Goal: Information Seeking & Learning: Learn about a topic

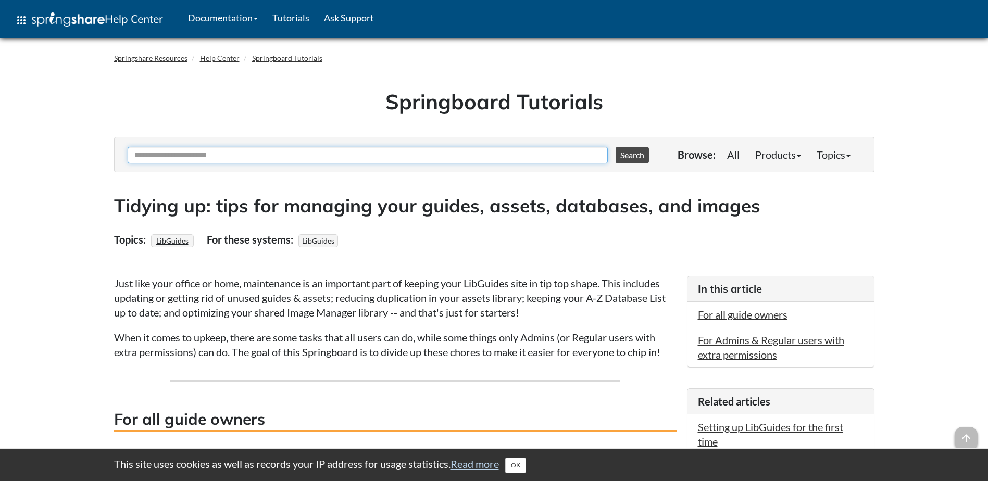
click at [431, 157] on input "Ask Another Question" at bounding box center [368, 155] width 480 height 17
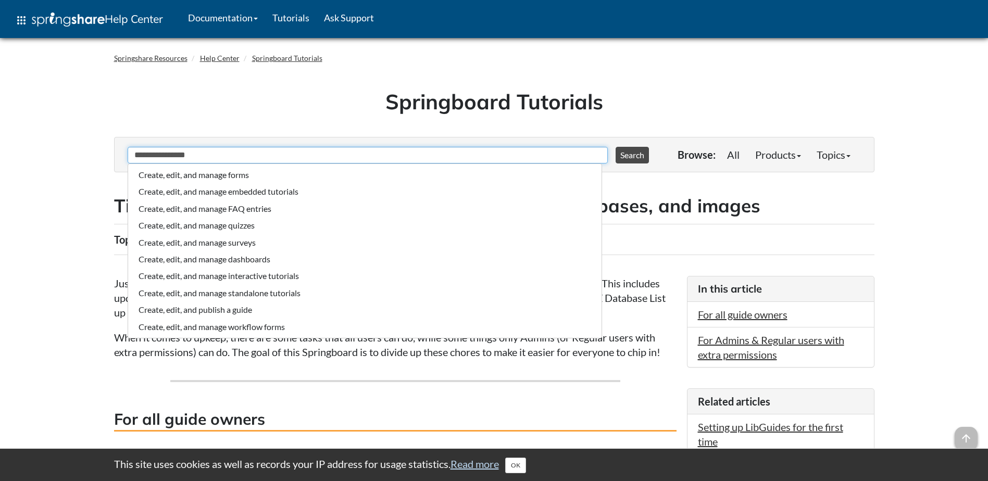
type input "**********"
click at [615, 147] on button "Search" at bounding box center [631, 155] width 33 height 17
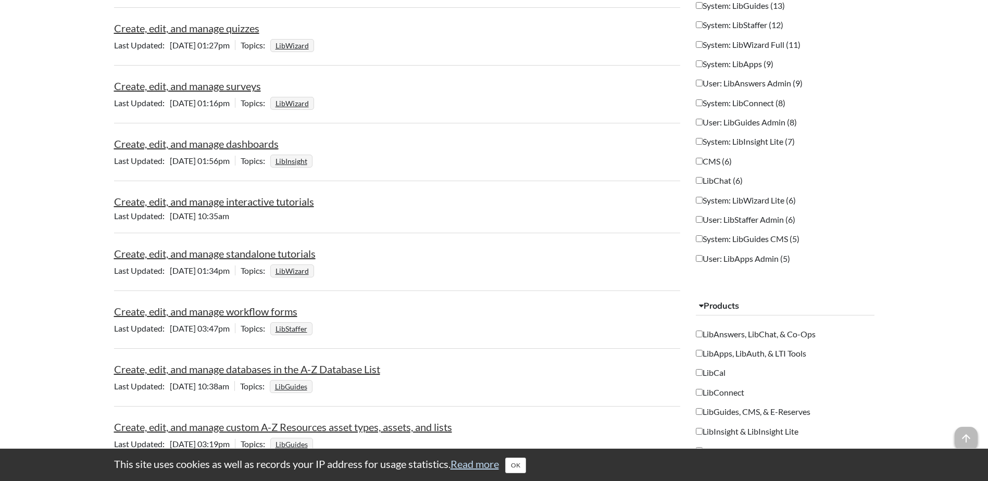
scroll to position [677, 0]
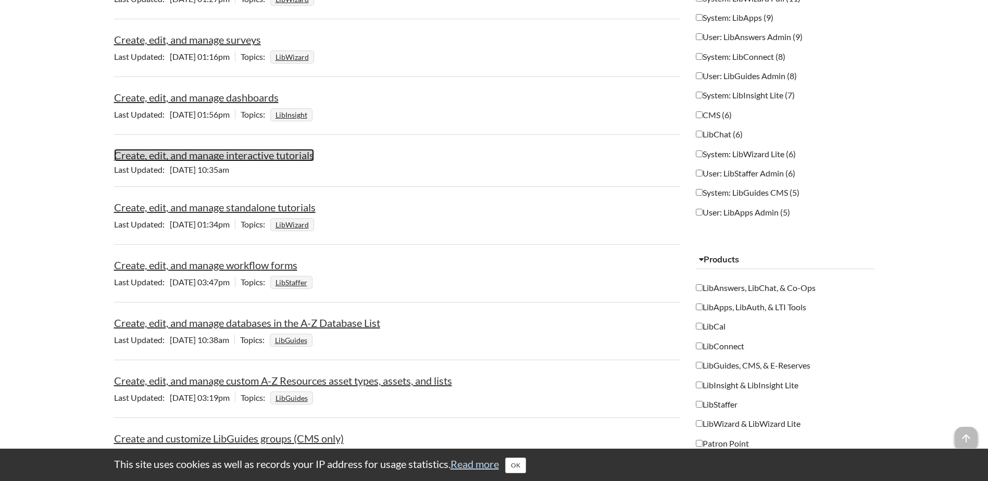
click at [260, 154] on link "Create, edit, and manage interactive tutorials" at bounding box center [214, 155] width 200 height 12
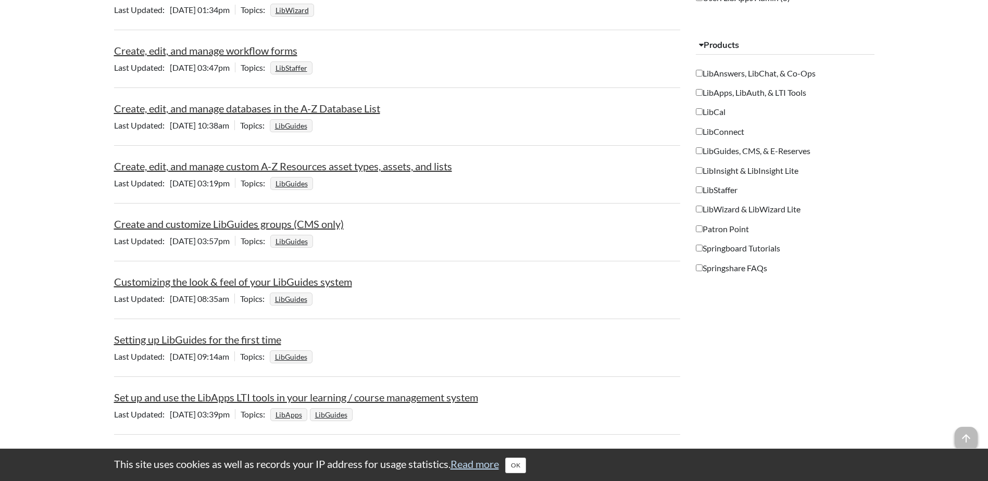
scroll to position [897, 0]
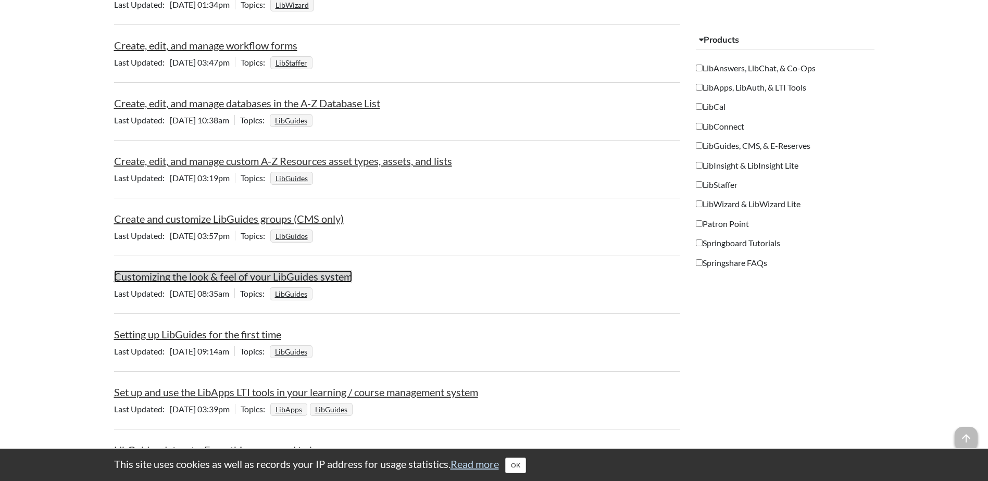
click at [252, 277] on link "Customizing the look & feel of your LibGuides system" at bounding box center [233, 276] width 238 height 12
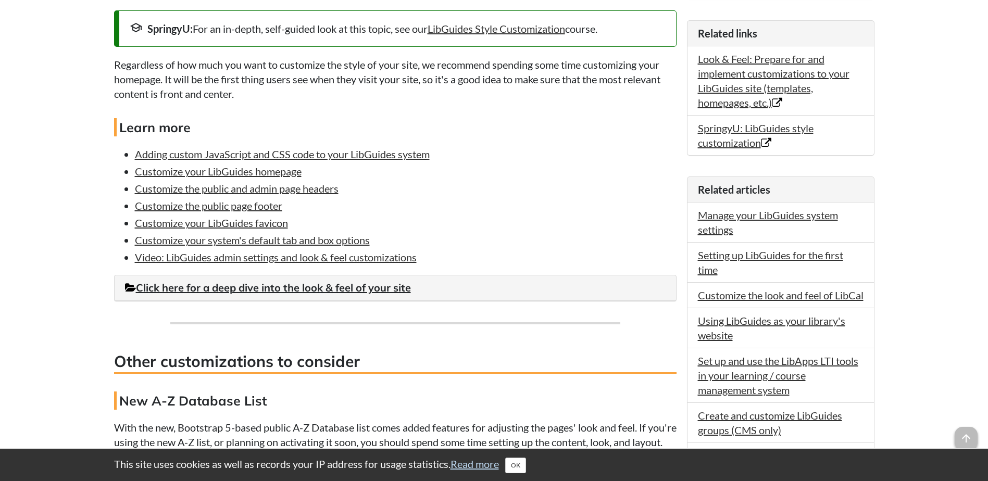
scroll to position [364, 0]
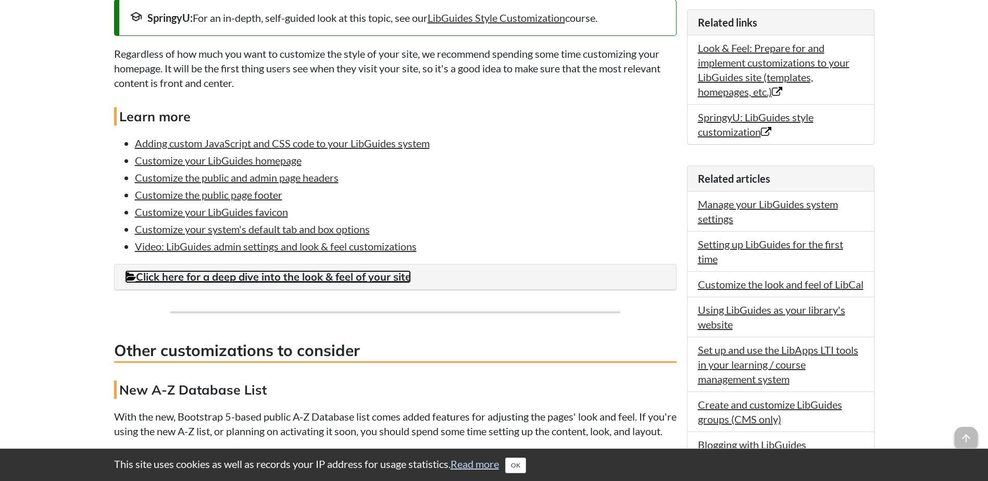
click at [354, 273] on link "Click here for a deep dive into the look & feel of your site" at bounding box center [268, 276] width 286 height 13
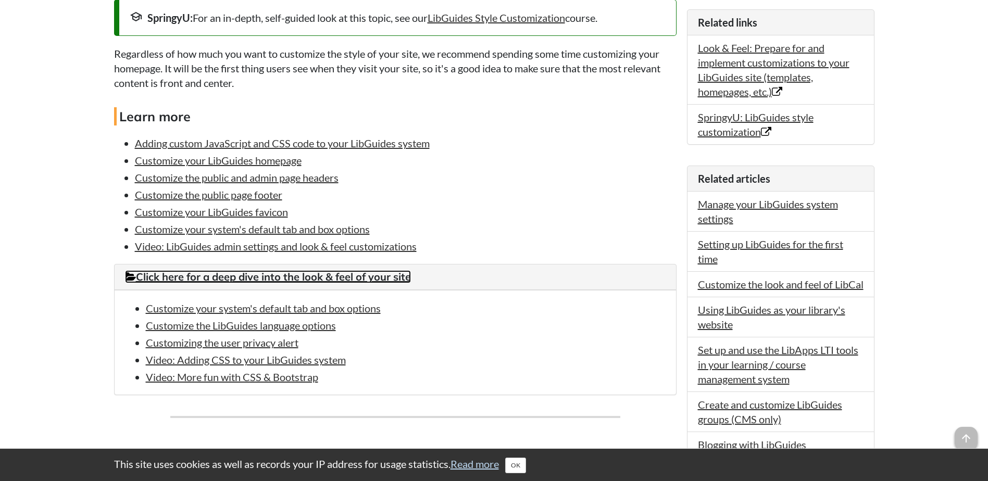
click at [300, 276] on link "Click here for a deep dive into the look & feel of your site" at bounding box center [268, 276] width 286 height 13
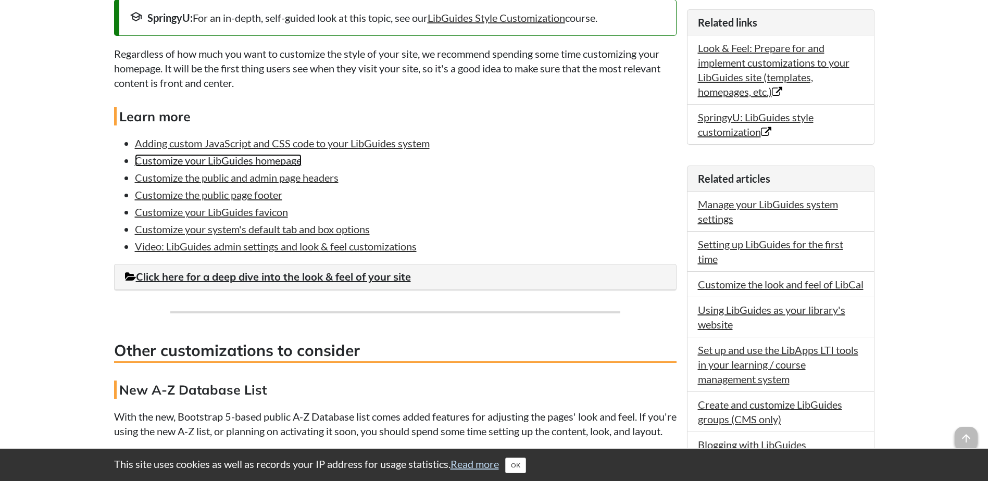
click at [233, 158] on link "Customize your LibGuides homepage" at bounding box center [218, 160] width 167 height 12
